Goal: Transaction & Acquisition: Purchase product/service

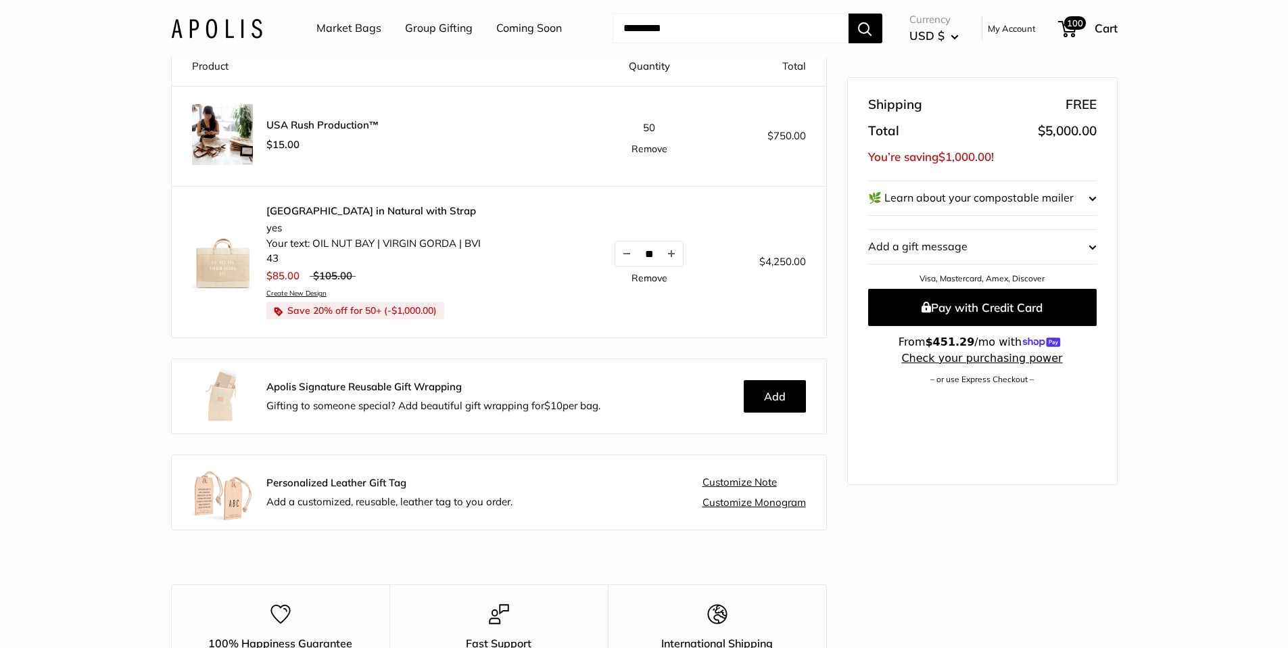
scroll to position [15, 0]
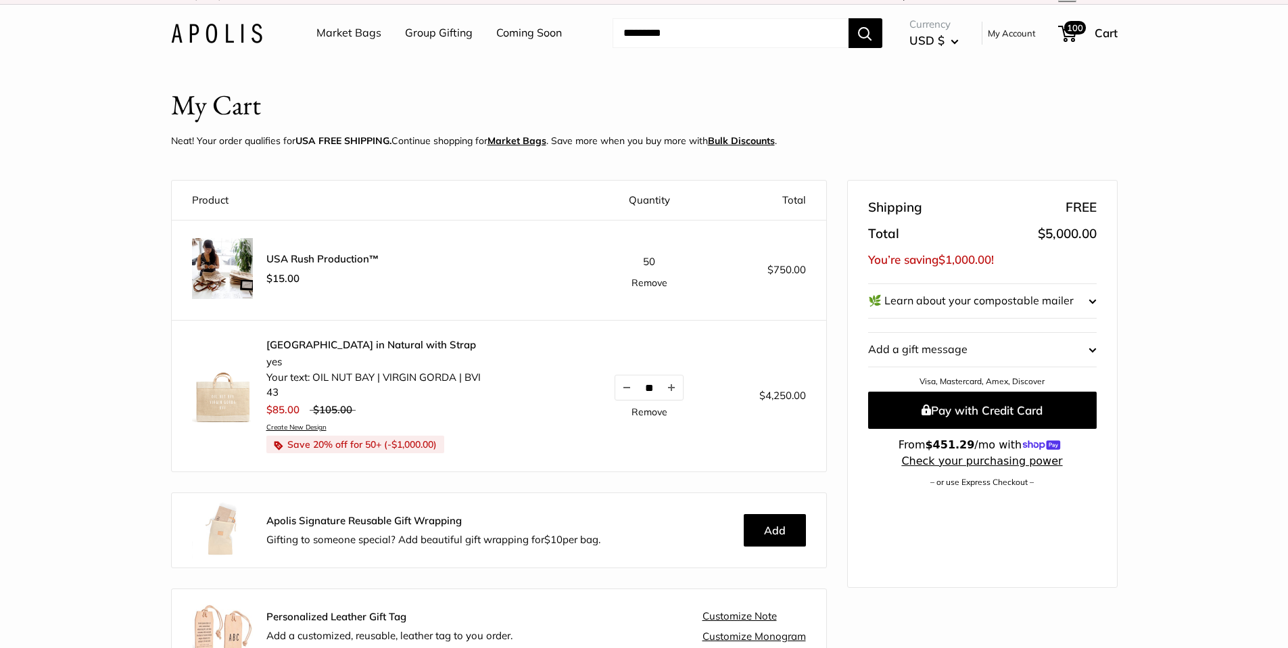
click at [348, 344] on link "[GEOGRAPHIC_DATA] in Natural with Strap" at bounding box center [373, 345] width 214 height 14
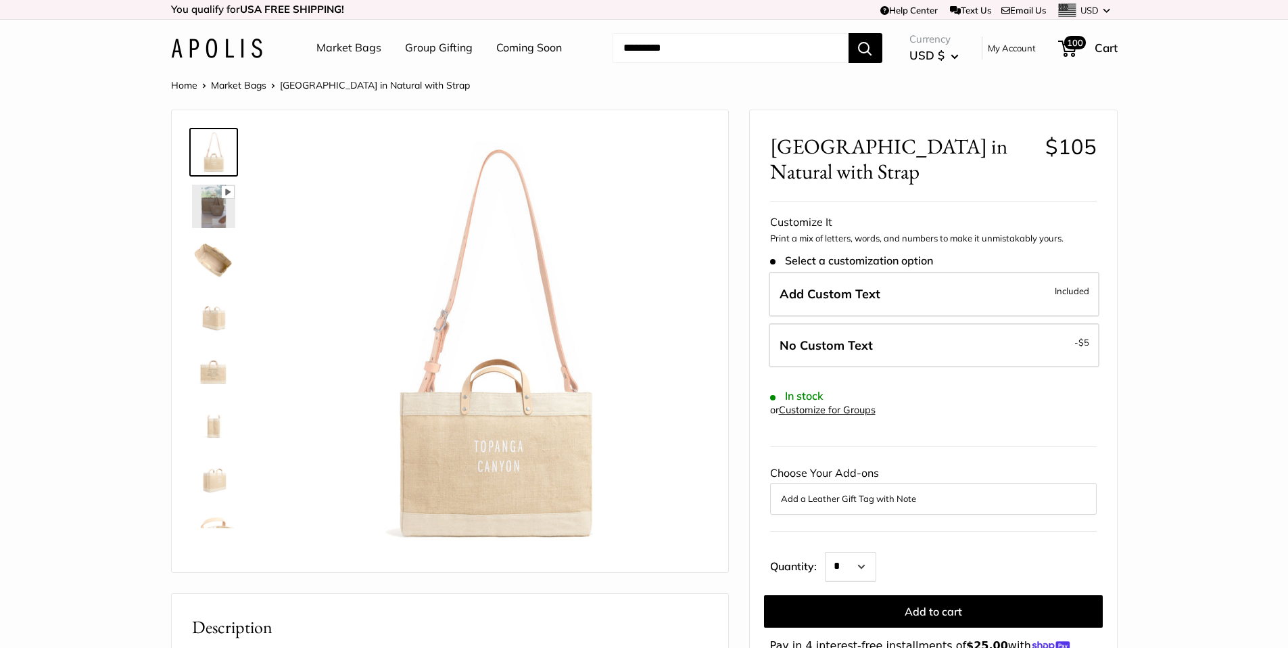
click at [192, 268] on img at bounding box center [213, 260] width 43 height 43
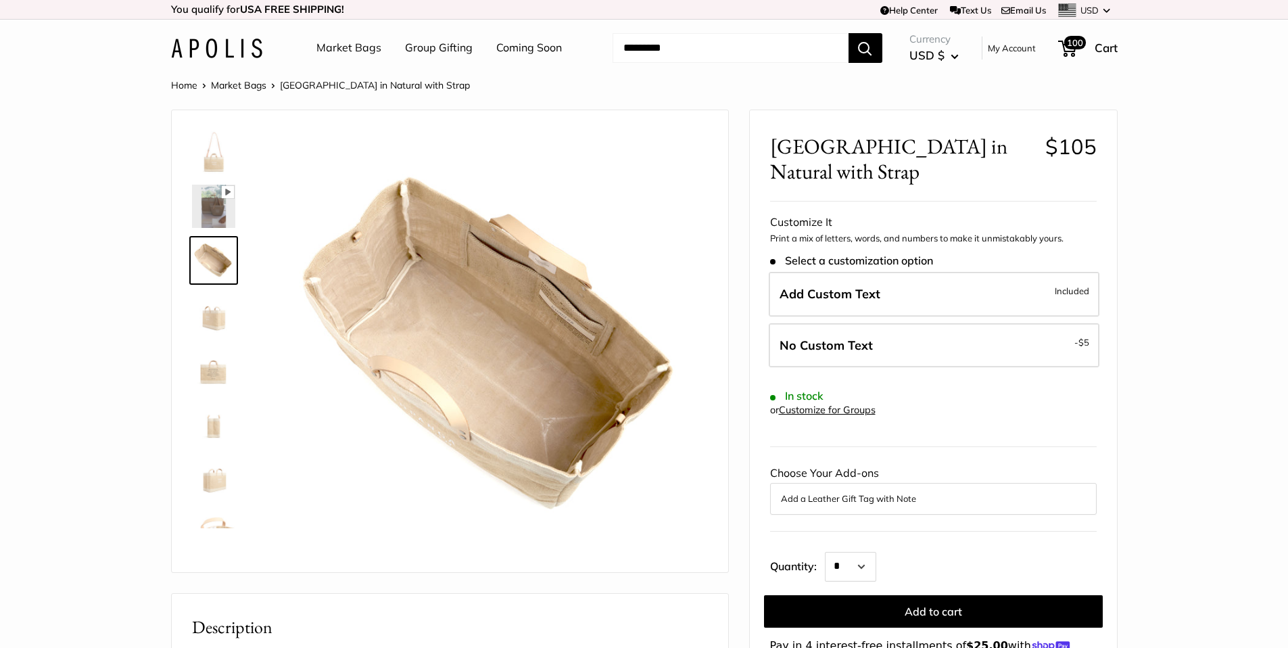
click at [208, 325] on img at bounding box center [213, 314] width 43 height 43
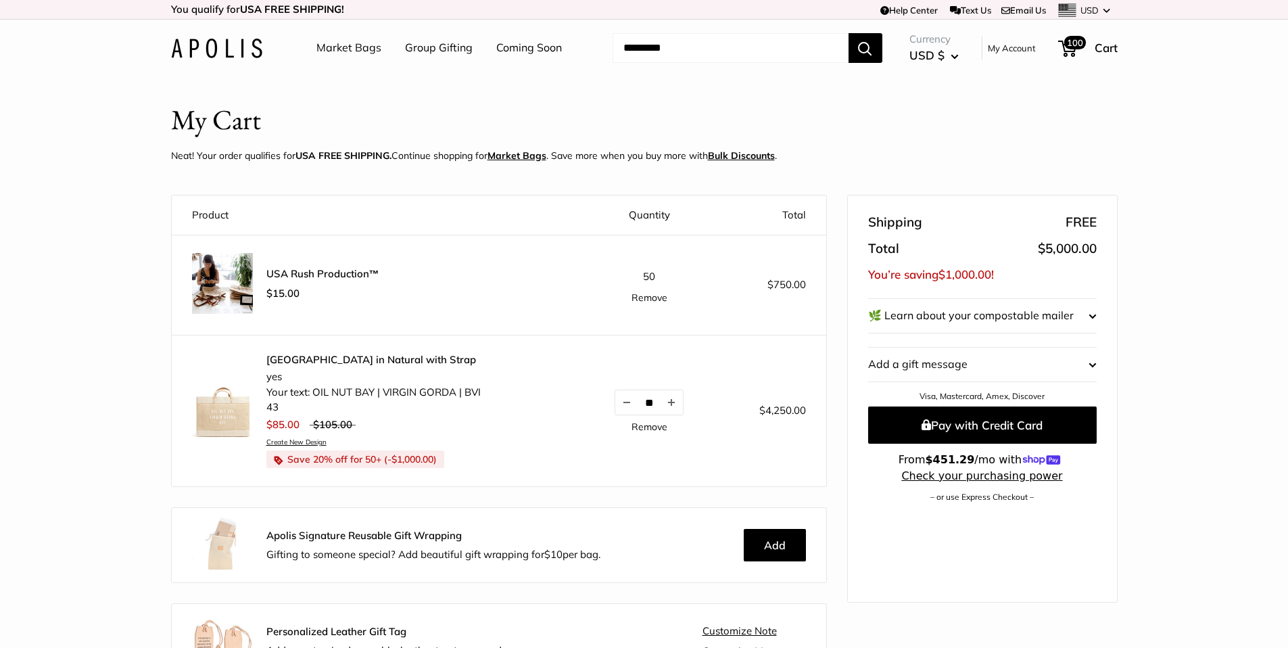
click at [350, 52] on link "Market Bags" at bounding box center [348, 48] width 65 height 20
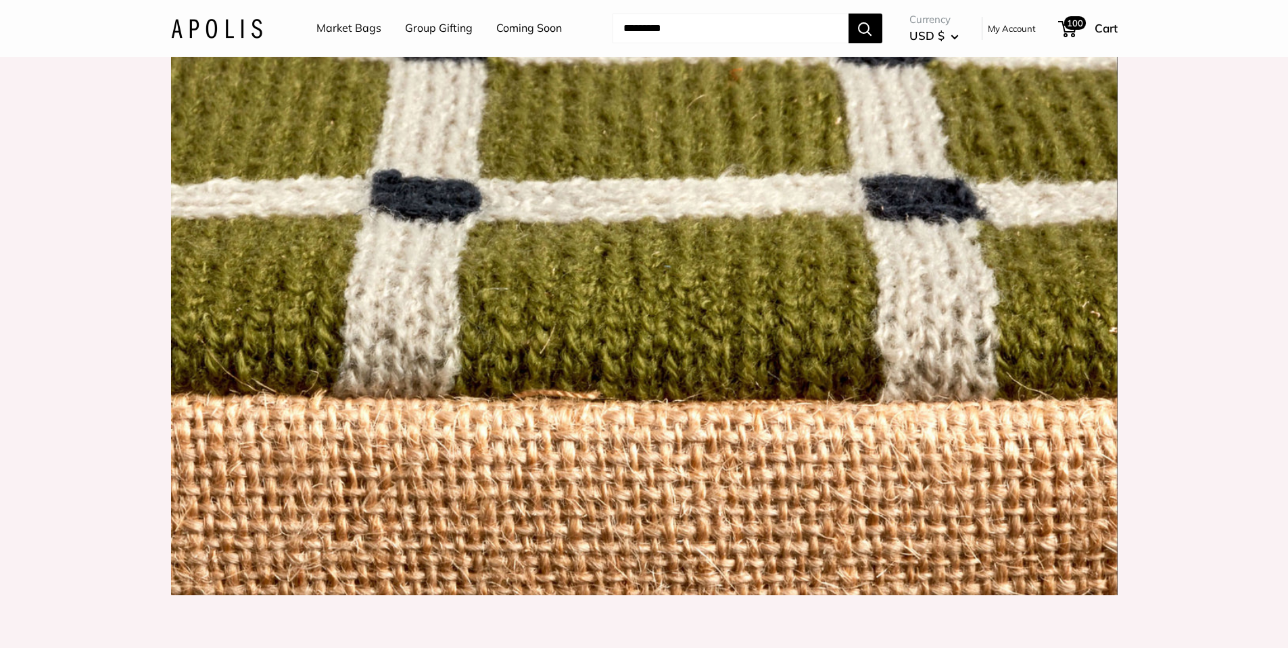
scroll to position [1497, 0]
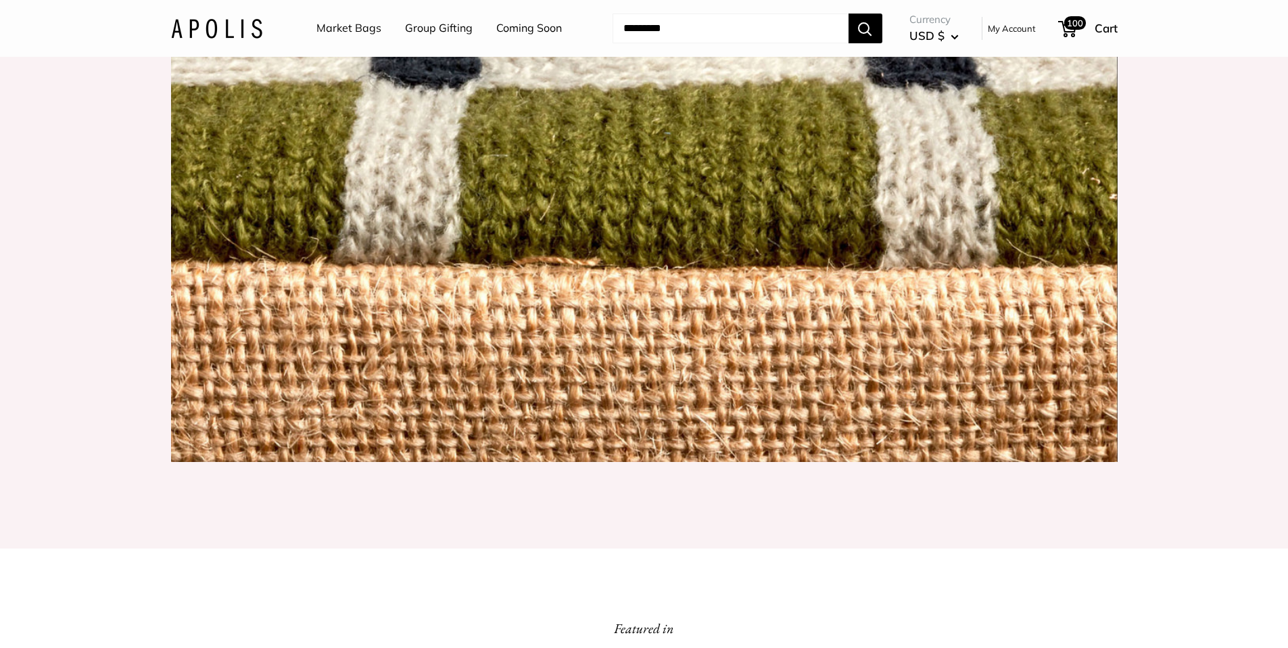
click at [343, 34] on link "Market Bags" at bounding box center [348, 28] width 65 height 20
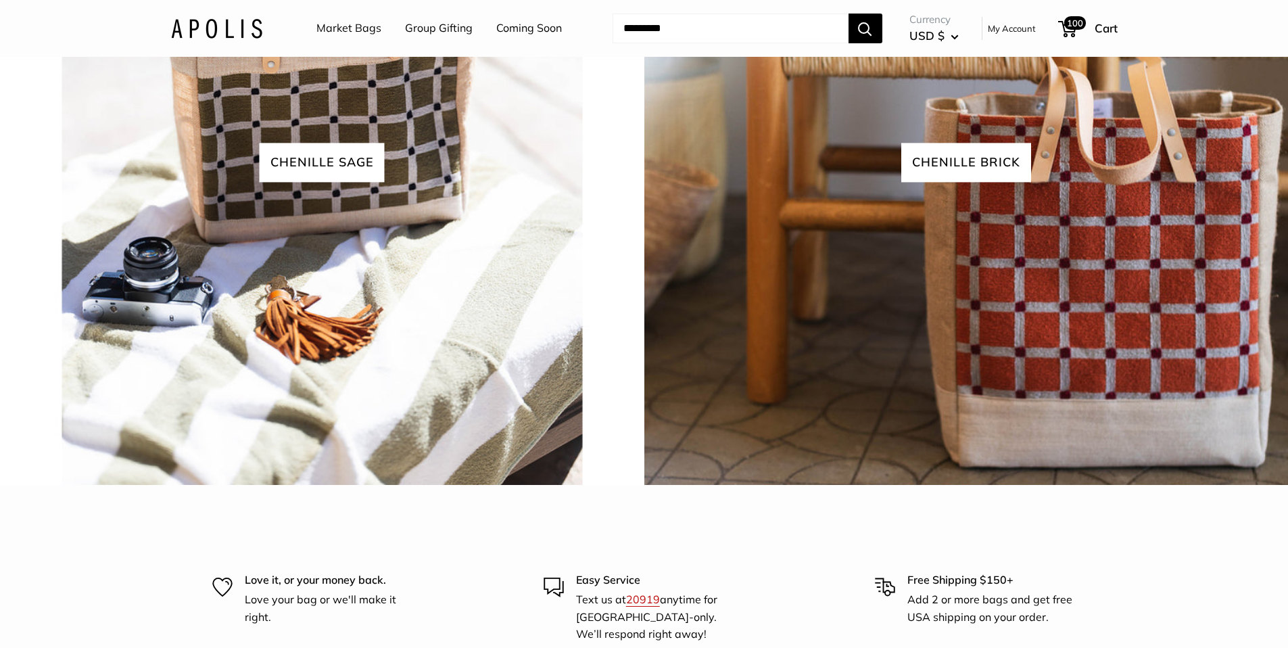
scroll to position [3175, 0]
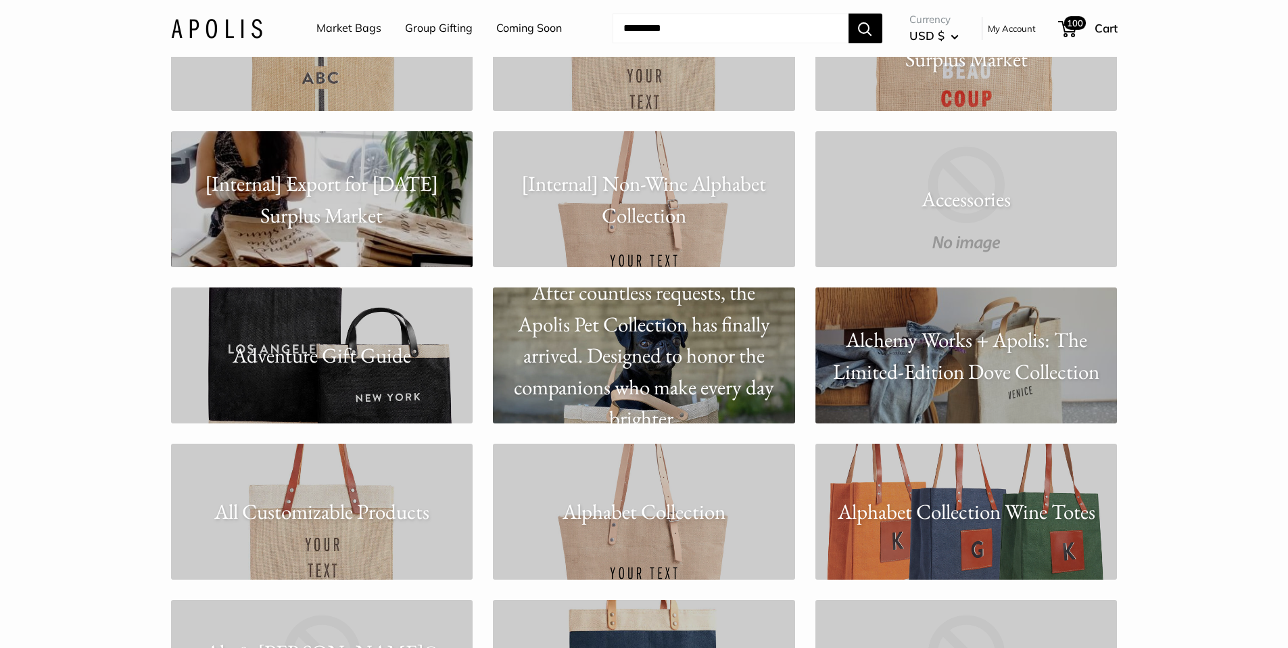
scroll to position [517, 0]
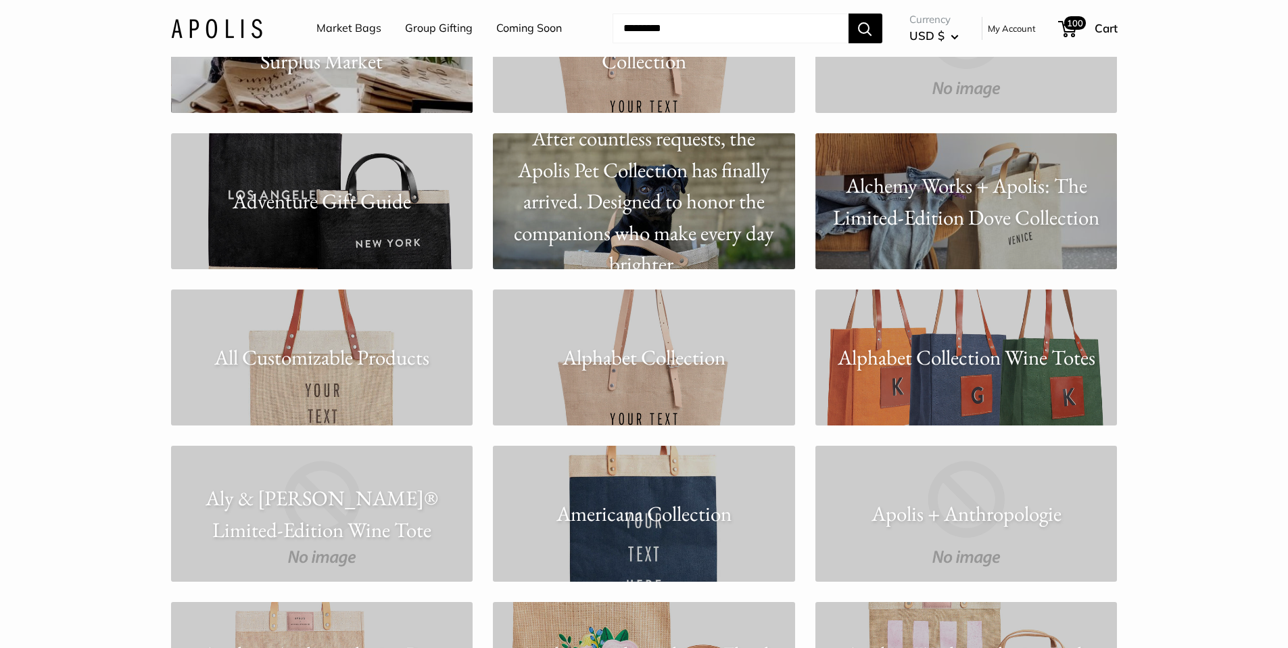
click at [344, 355] on p "All Customizable Products" at bounding box center [322, 357] width 302 height 32
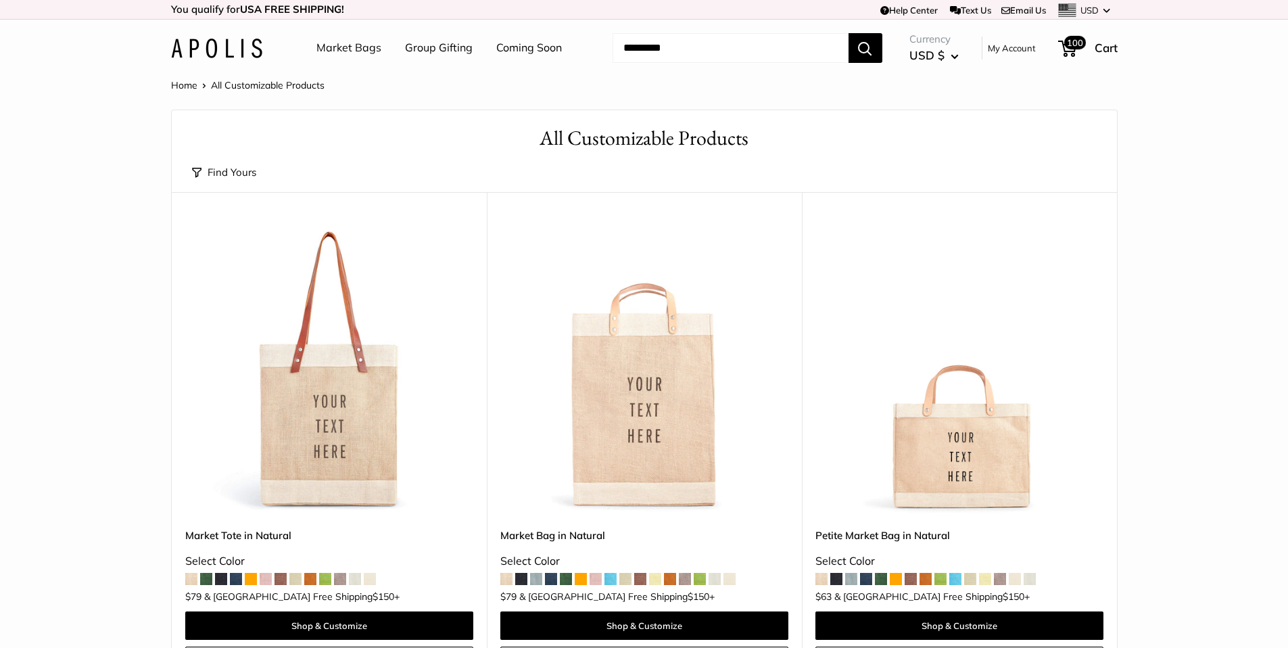
click at [0, 0] on img at bounding box center [0, 0] width 0 height 0
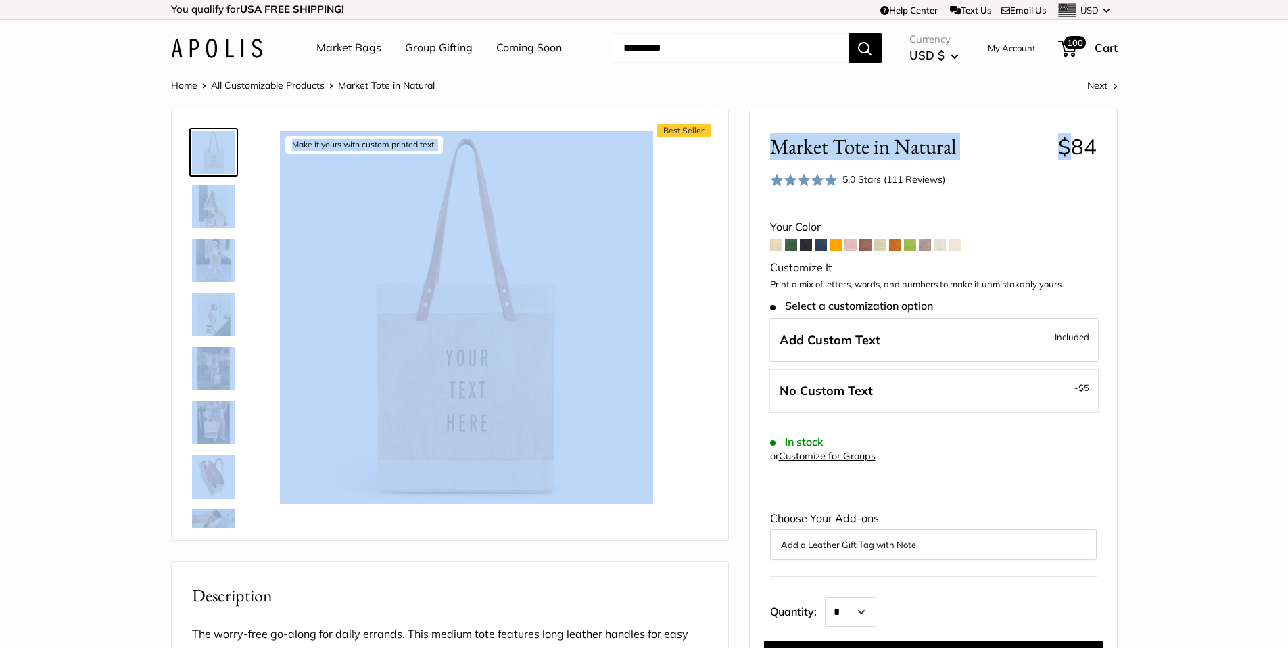
drag, startPoint x: 1120, startPoint y: 145, endPoint x: 1131, endPoint y: 143, distance: 11.1
click at [1137, 143] on div "Home All Customizable Products Market Tote in Natural Next Best Seller Make it …" at bounding box center [644, 641] width 1001 height 1131
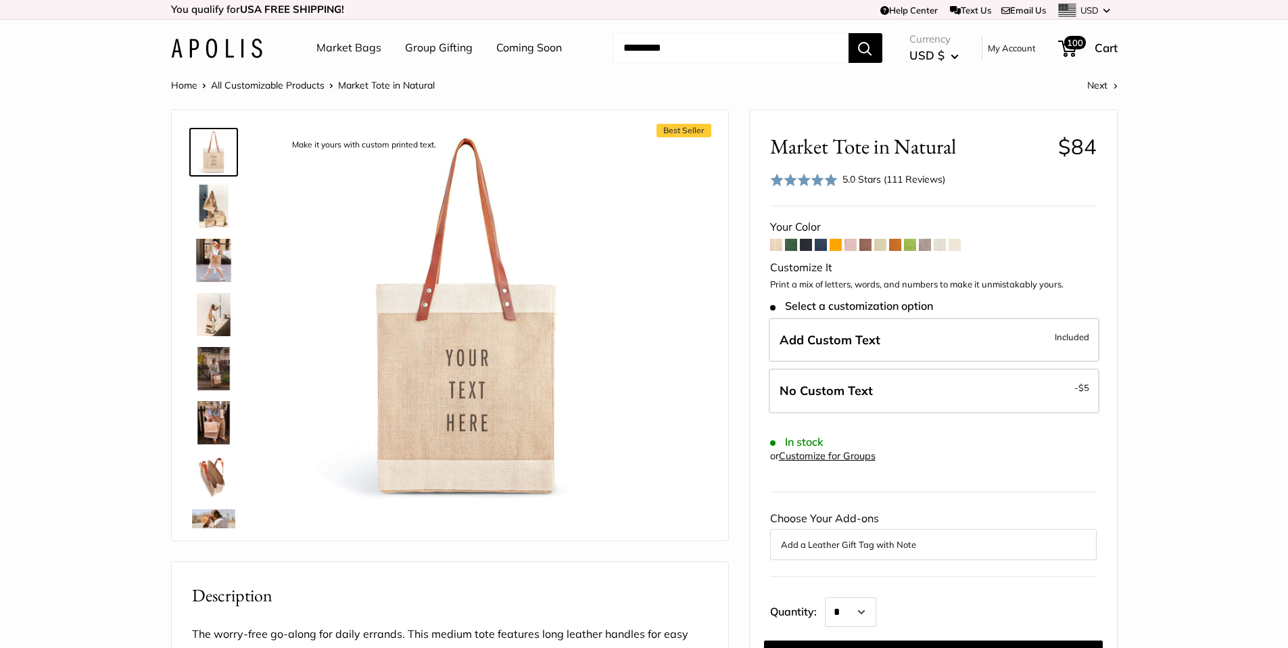
drag, startPoint x: 1055, startPoint y: 145, endPoint x: 1111, endPoint y: 147, distance: 56.1
click at [1056, 144] on h2 "Market Tote in Natural $84" at bounding box center [933, 146] width 327 height 25
click at [1110, 147] on div "Market Tote in Natural $84 Rated 5.0 out of 5 5.0 Stars (111 Reviews) Click to …" at bounding box center [933, 529] width 367 height 839
drag, startPoint x: 1090, startPoint y: 147, endPoint x: 1072, endPoint y: 146, distance: 18.3
click at [1072, 146] on div "Market Tote in Natural $84 Rated 5.0 out of 5 5.0 Stars (111 Reviews) Click to …" at bounding box center [933, 529] width 367 height 839
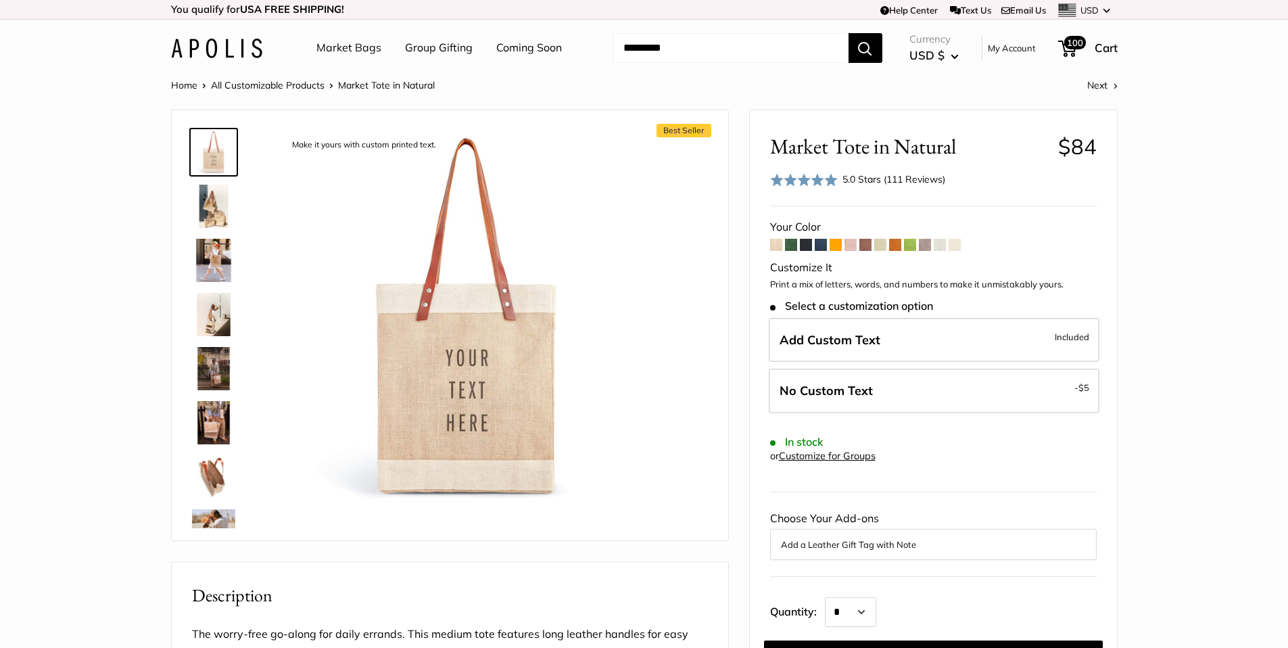
click at [1089, 149] on span "$84" at bounding box center [1077, 146] width 39 height 26
